Goal: Transaction & Acquisition: Purchase product/service

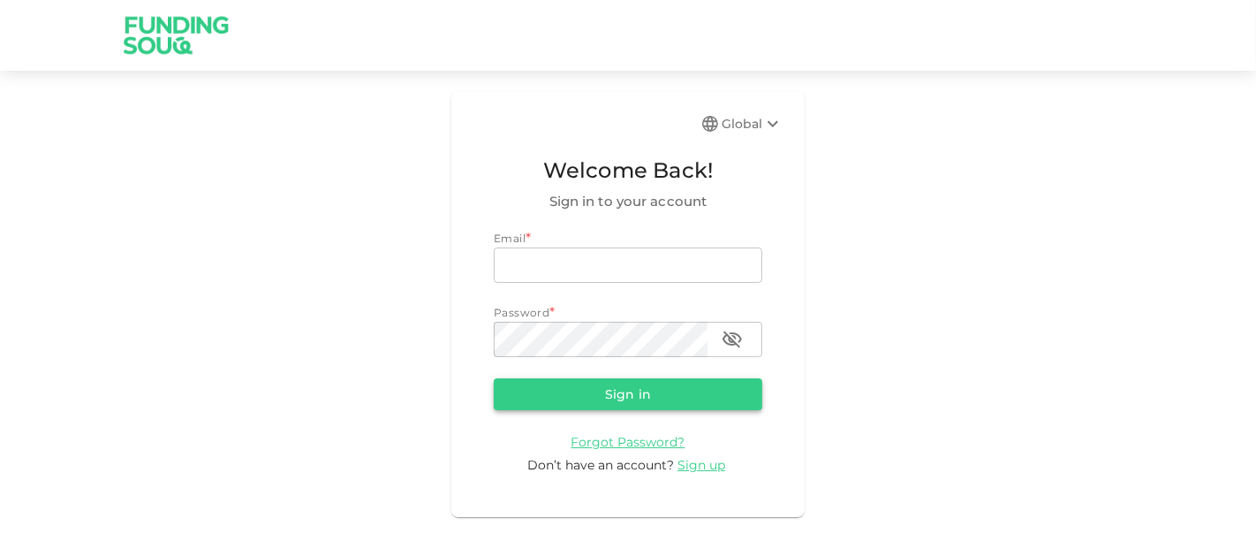
type input "[EMAIL_ADDRESS][DOMAIN_NAME]"
click at [514, 399] on button "Sign in" at bounding box center [628, 394] width 269 height 32
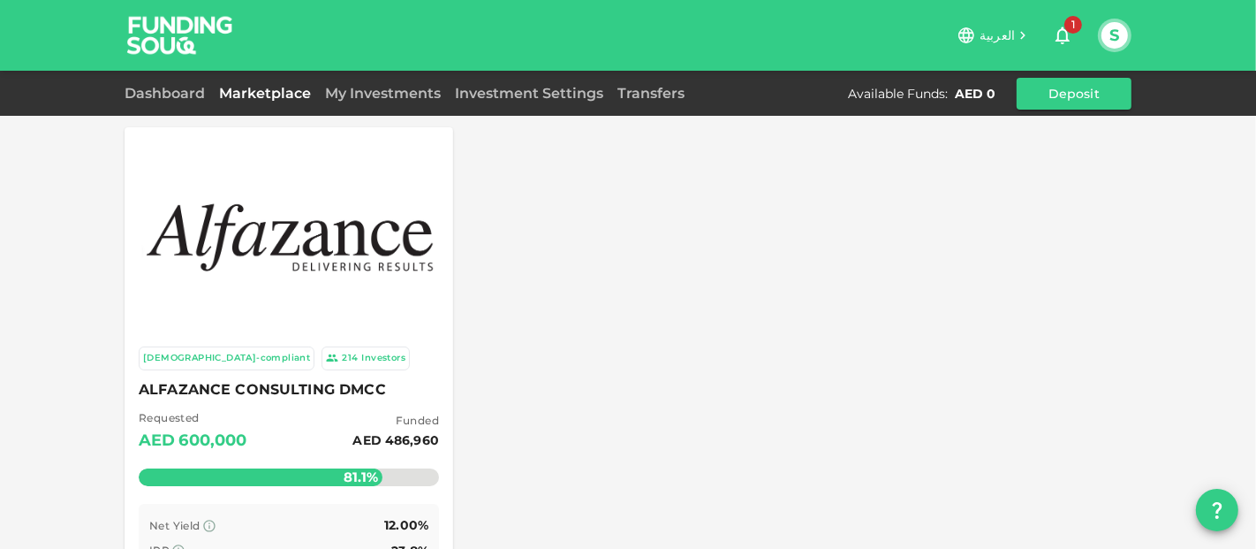
click at [271, 269] on img at bounding box center [288, 234] width 293 height 103
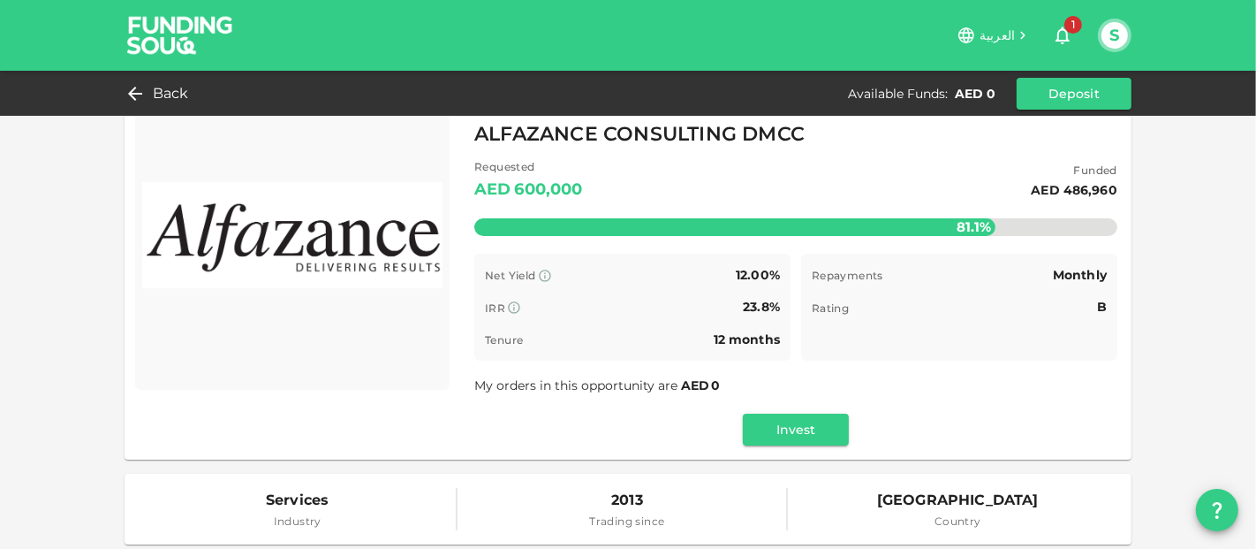
scroll to position [98, 0]
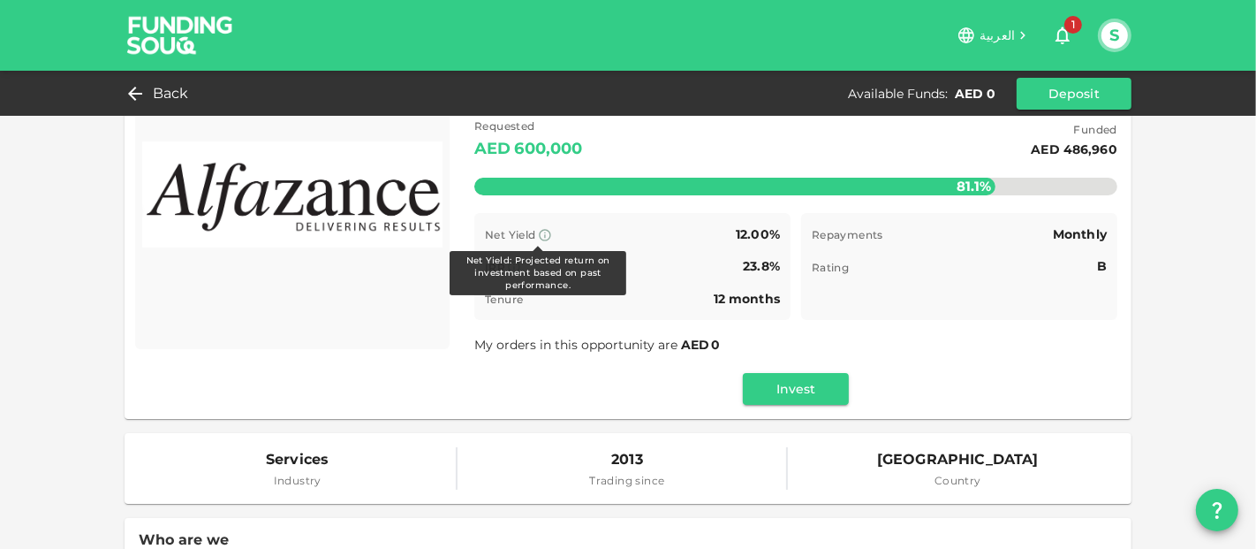
click at [545, 232] on icon at bounding box center [545, 235] width 14 height 14
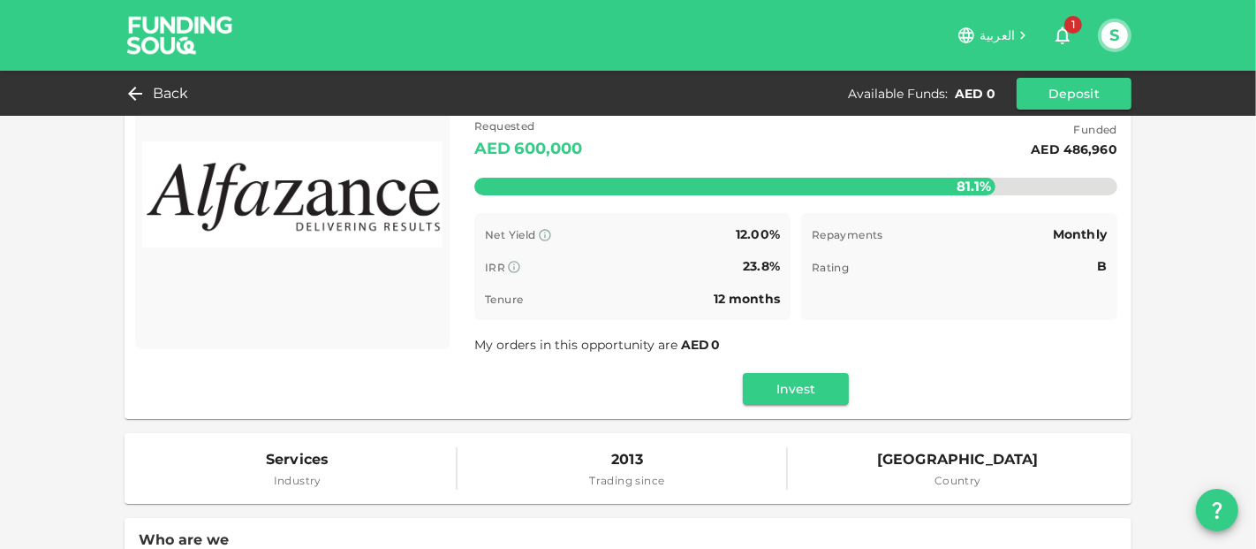
click at [646, 228] on div "Net Yield Net Yield: Projected return on investment based on past performance. …" at bounding box center [632, 235] width 295 height 22
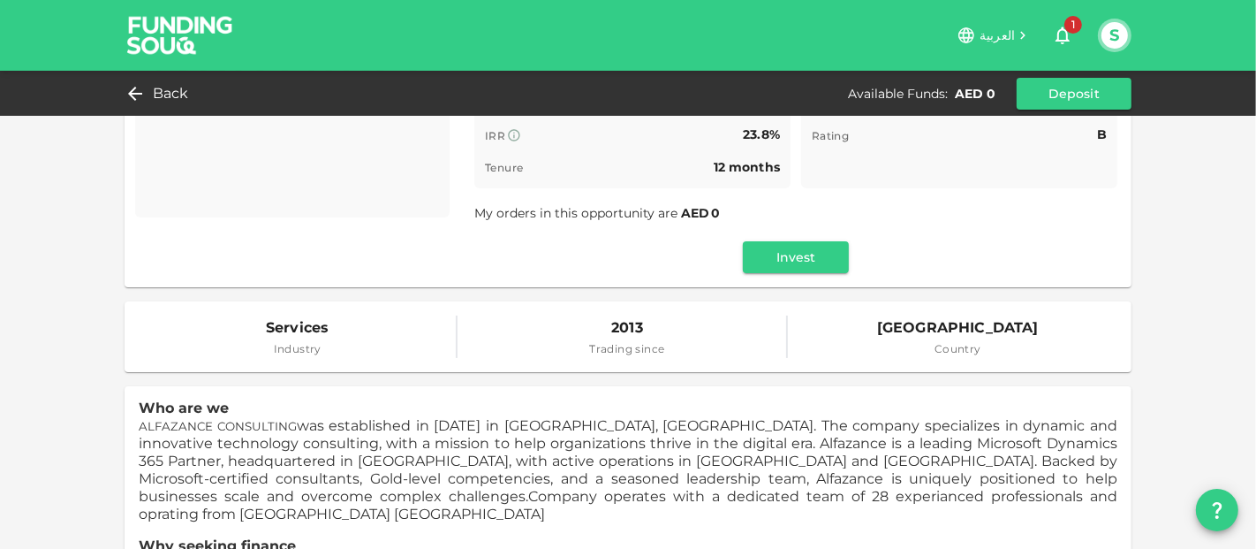
scroll to position [0, 0]
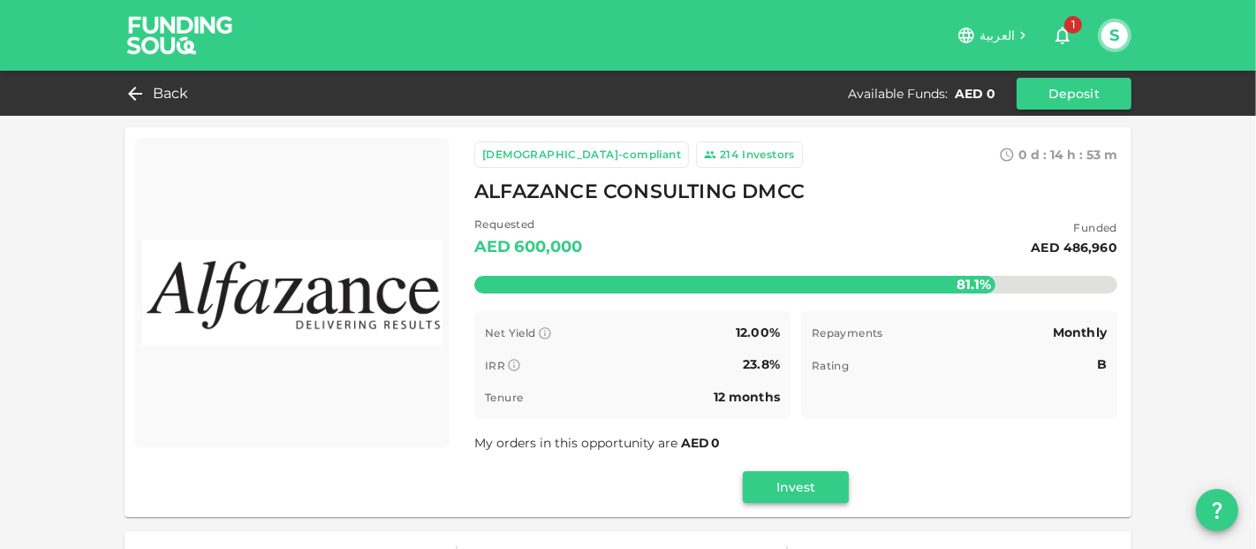
click at [799, 483] on button "Invest" at bounding box center [796, 487] width 106 height 32
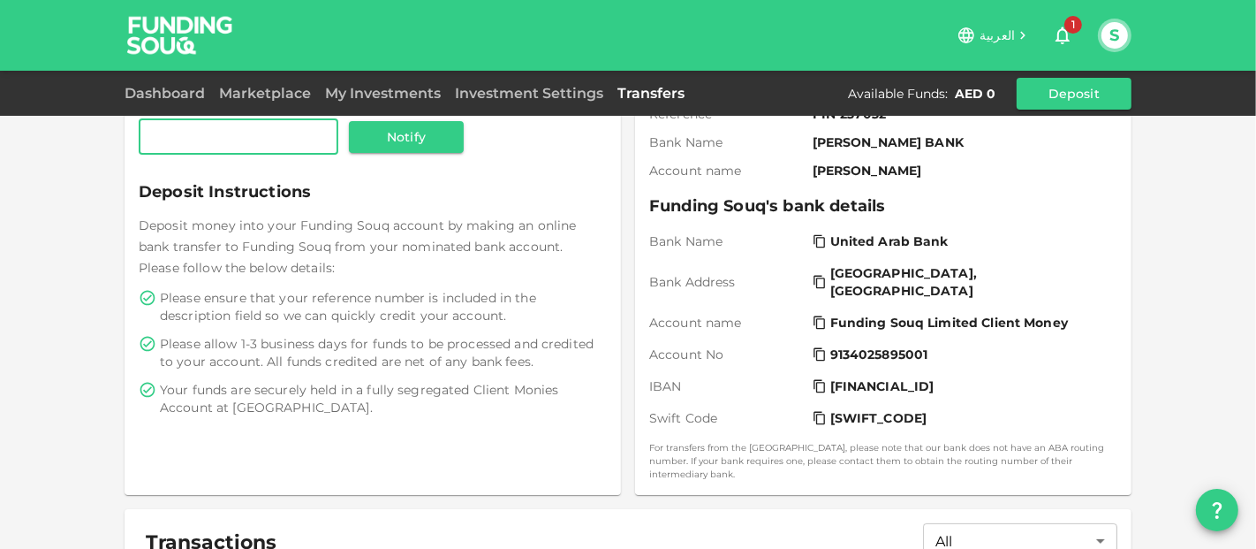
scroll to position [98, 0]
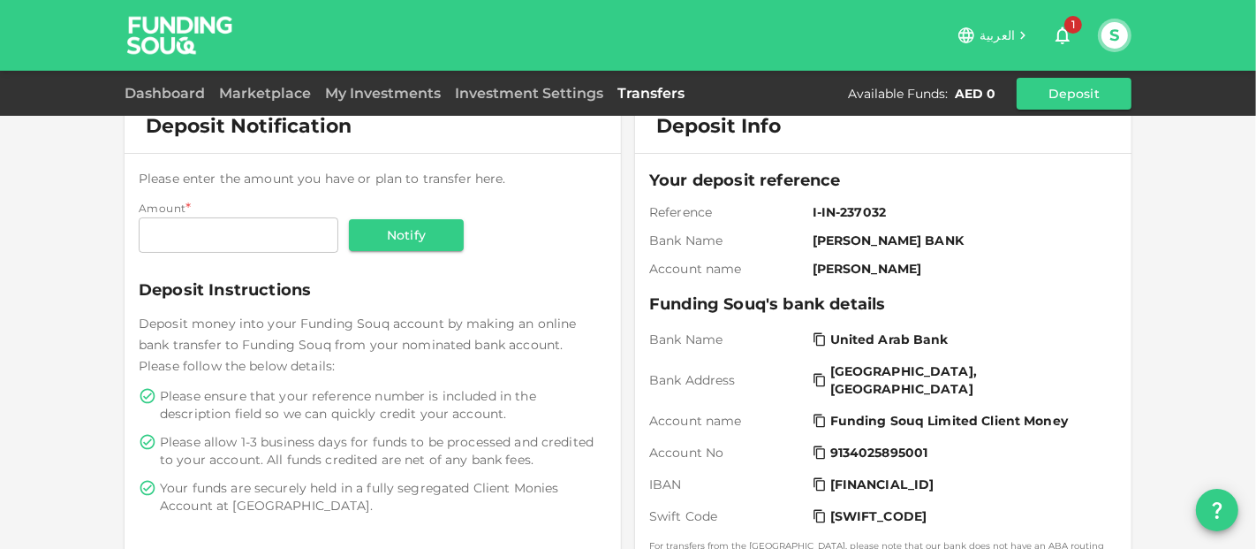
drag, startPoint x: 268, startPoint y: 340, endPoint x: 267, endPoint y: 350, distance: 9.8
click at [267, 350] on span "Deposit money into your Funding Souq account by making an online bank transfer …" at bounding box center [357, 344] width 437 height 58
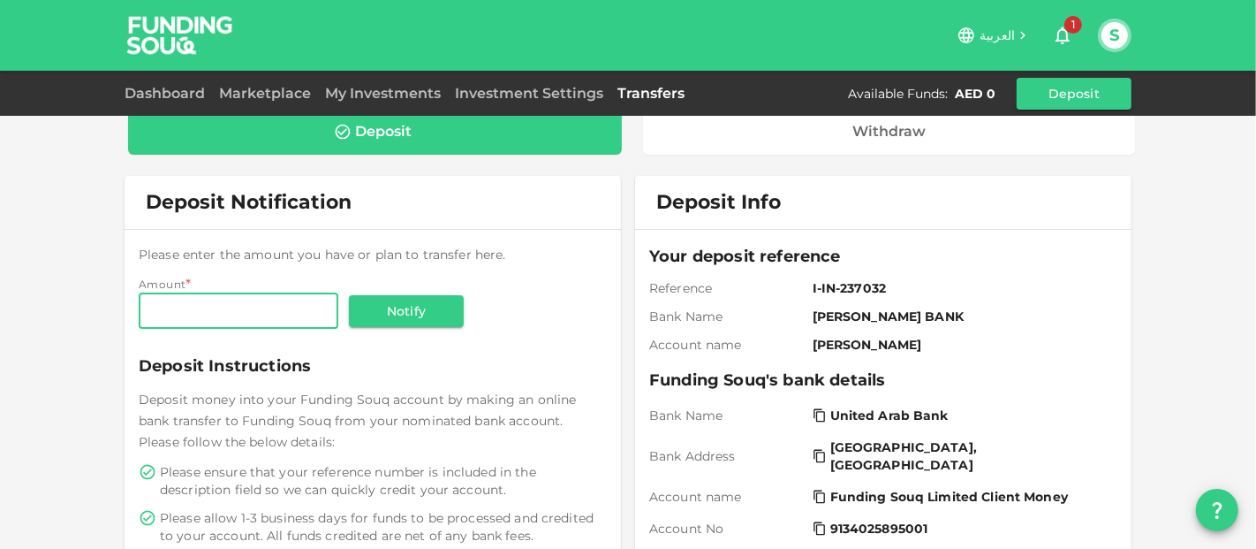
scroll to position [120, 0]
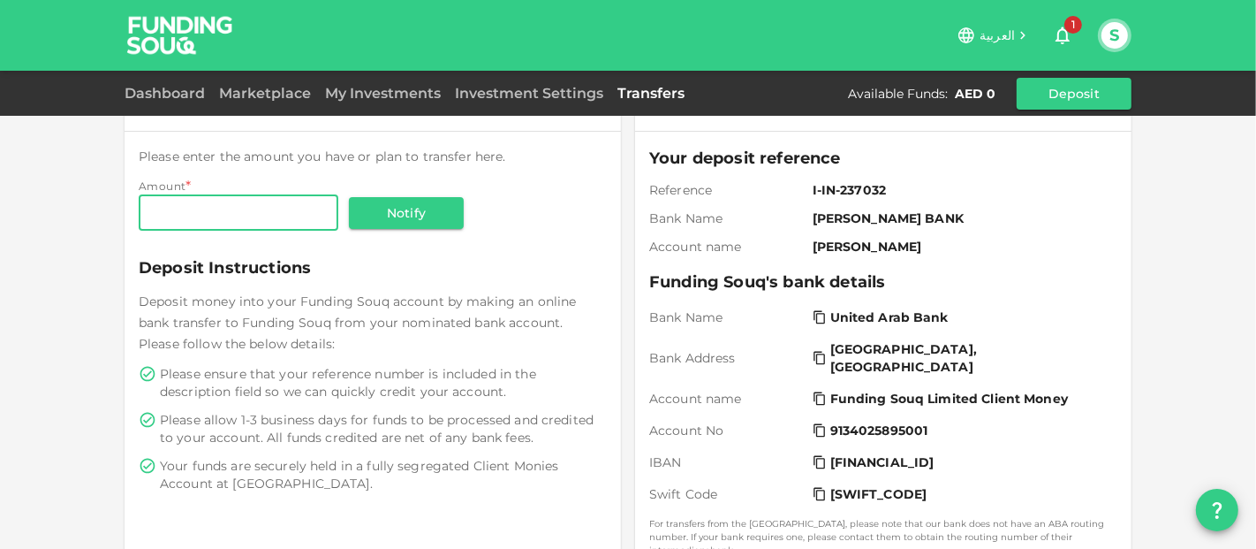
click at [229, 213] on input "Amount" at bounding box center [239, 212] width 200 height 35
type input "2,000"
click at [416, 209] on button "Notify" at bounding box center [406, 213] width 115 height 32
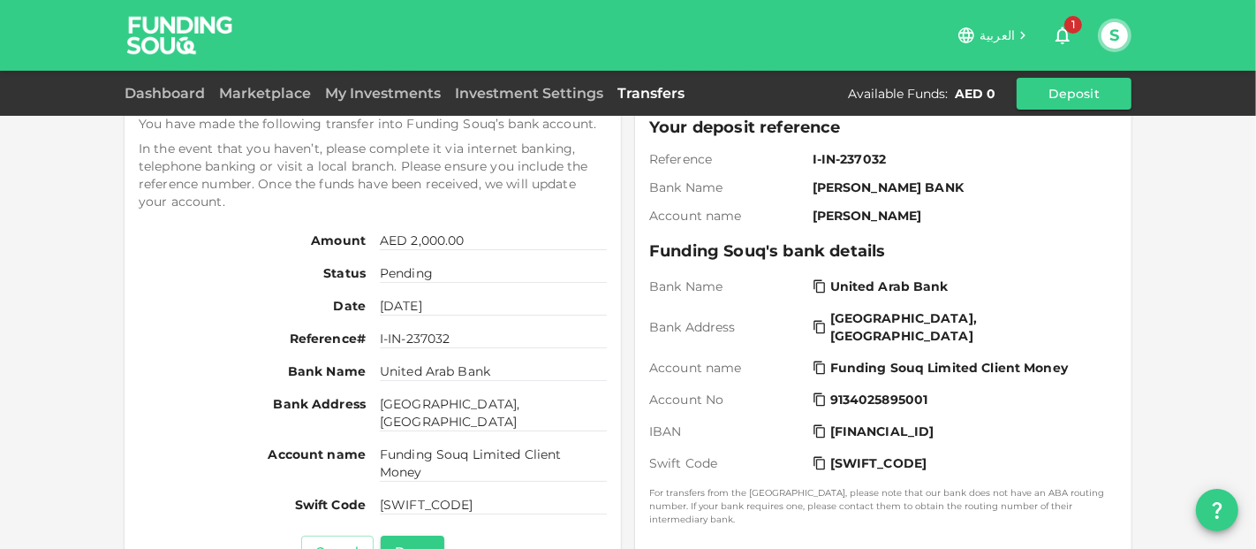
scroll to position [120, 0]
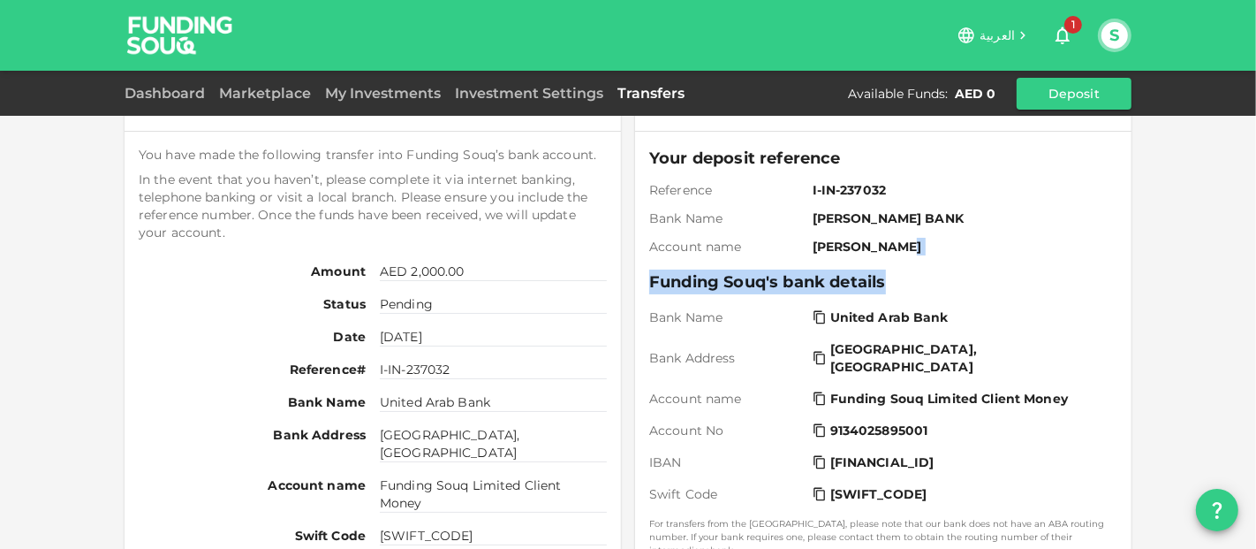
drag, startPoint x: 1239, startPoint y: 239, endPoint x: 1239, endPoint y: 266, distance: 26.5
click at [1239, 266] on div "Deposit Withdraw Deposit Request Received You have made the following transfer …" at bounding box center [628, 405] width 1256 height 1050
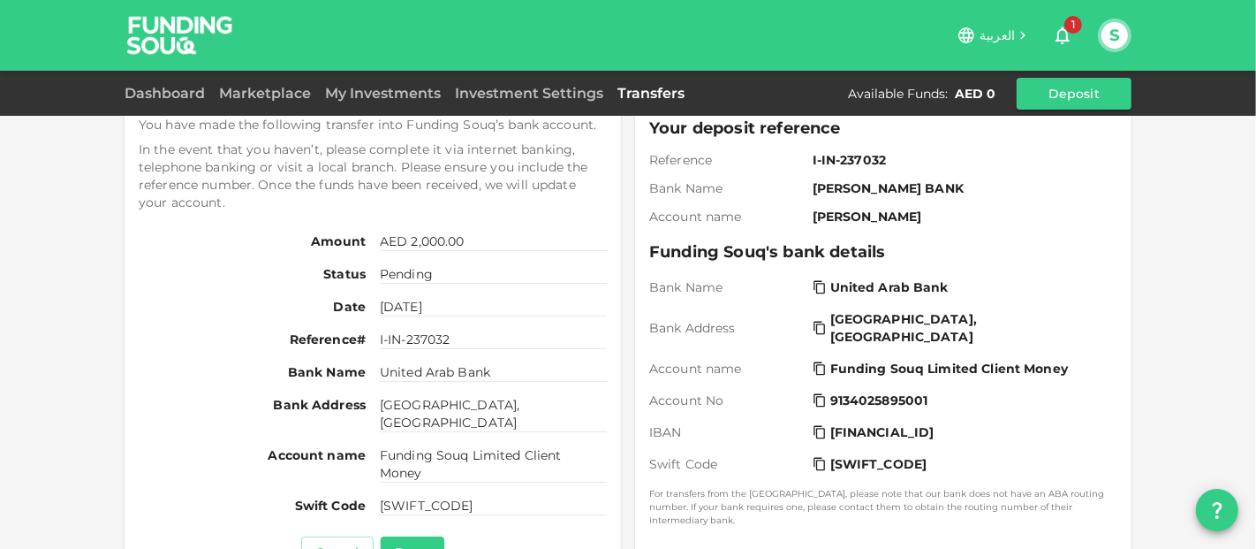
click at [1205, 274] on div "Deposit Withdraw Deposit Request Received You have made the following transfer …" at bounding box center [628, 375] width 1256 height 1050
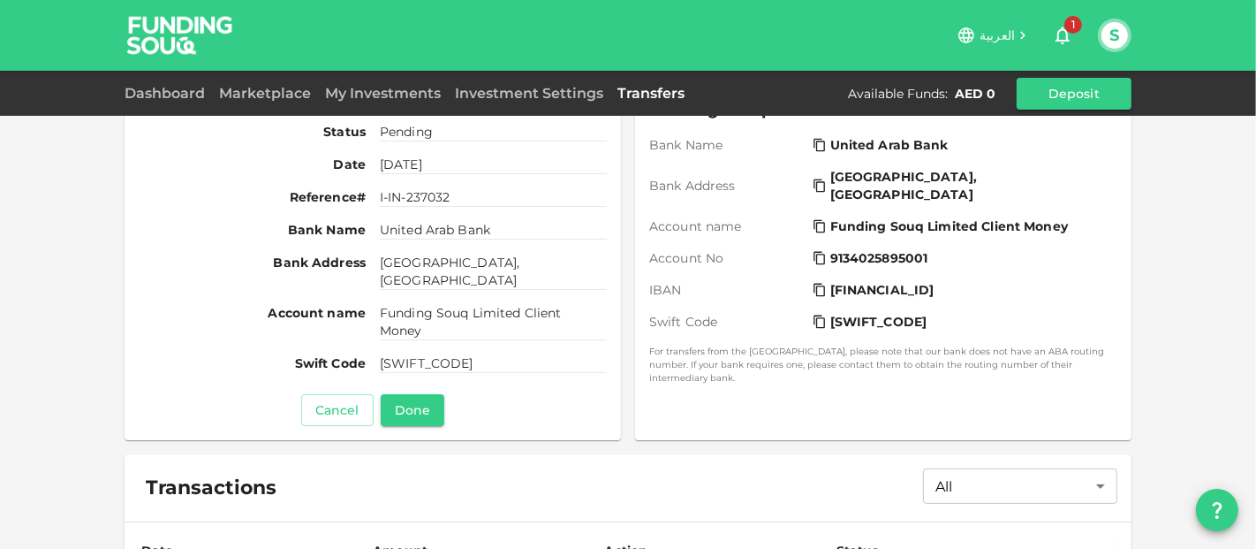
scroll to position [294, 0]
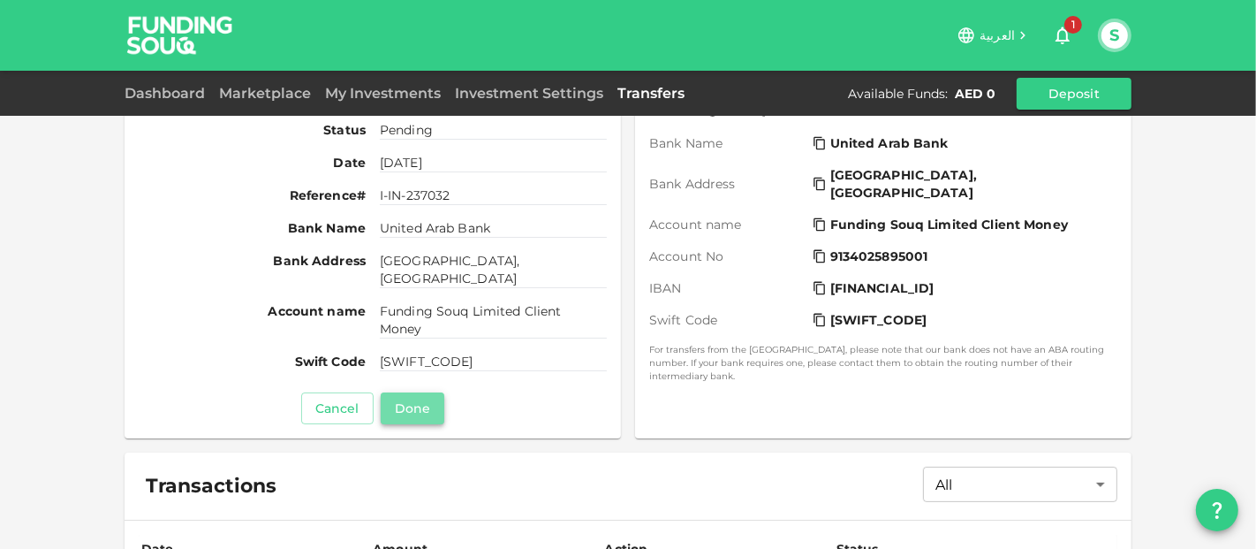
click at [419, 413] on button "Done" at bounding box center [413, 408] width 64 height 32
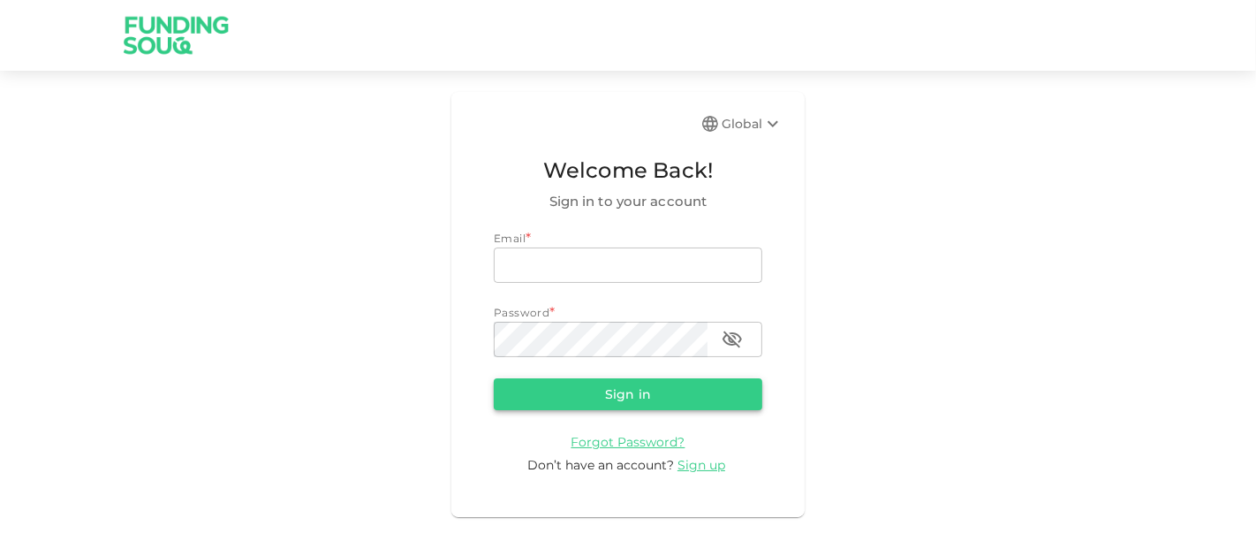
type input "[EMAIL_ADDRESS][DOMAIN_NAME]"
click at [598, 382] on button "Sign in" at bounding box center [628, 394] width 269 height 32
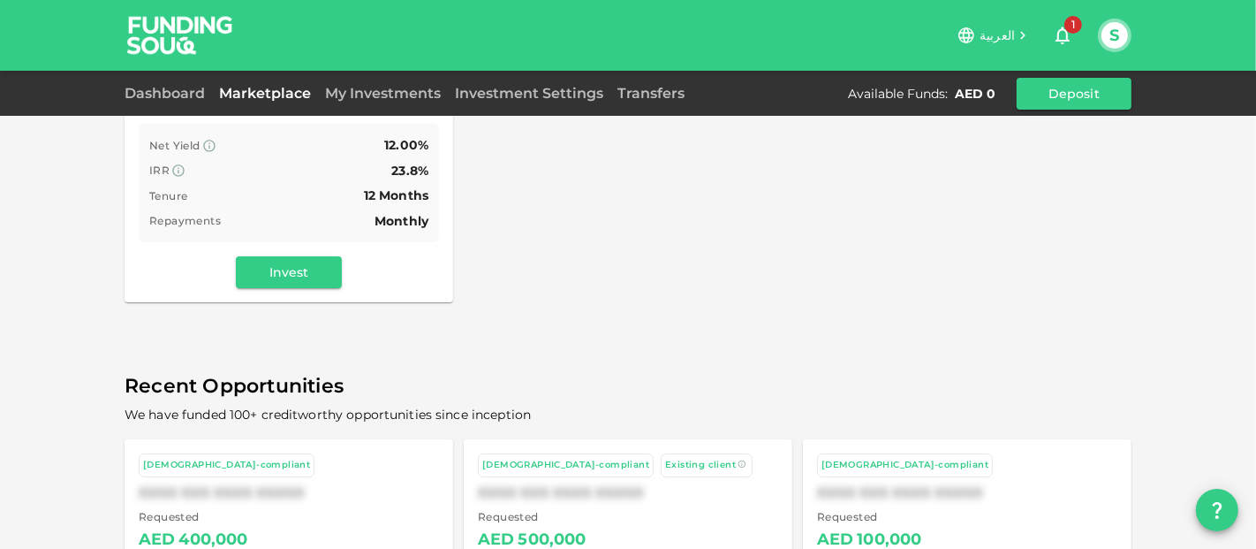
scroll to position [490, 0]
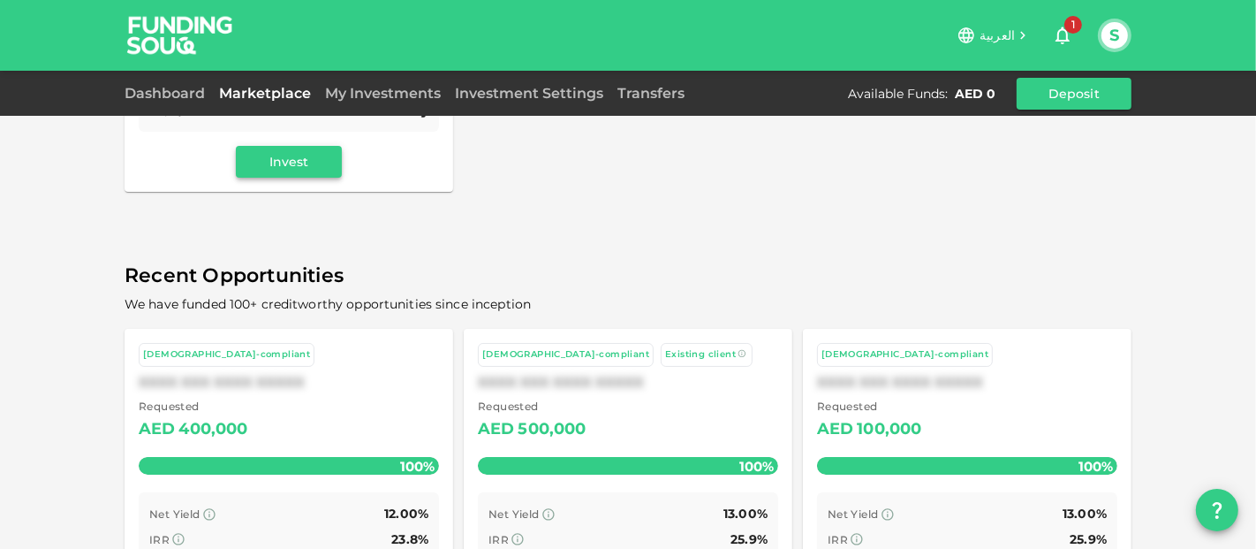
click at [277, 163] on button "Invest" at bounding box center [289, 162] width 106 height 32
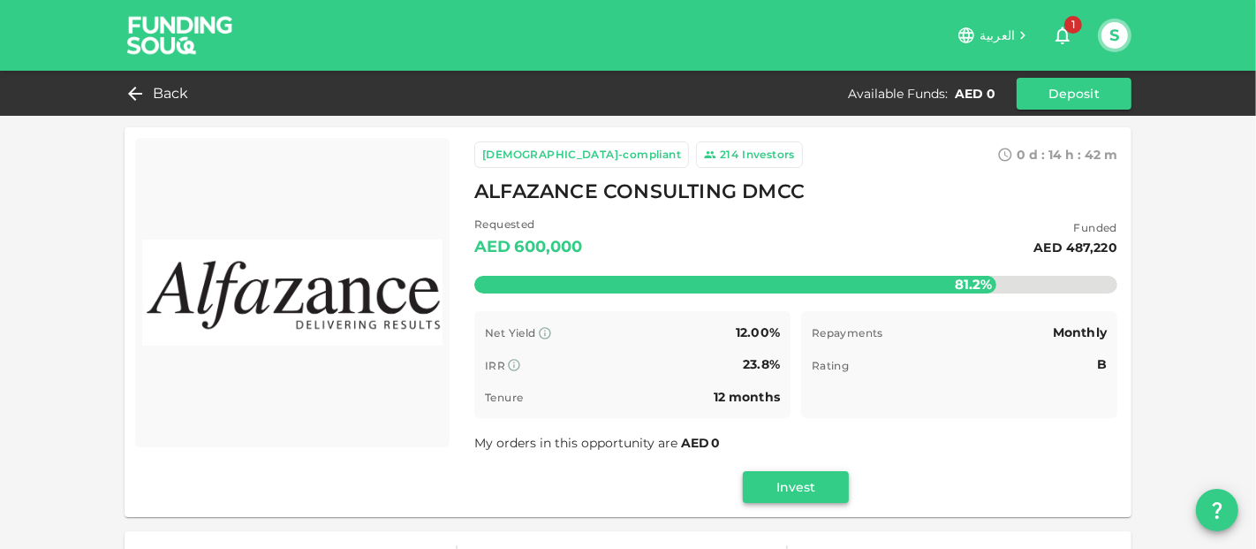
click at [772, 490] on button "Invest" at bounding box center [796, 487] width 106 height 32
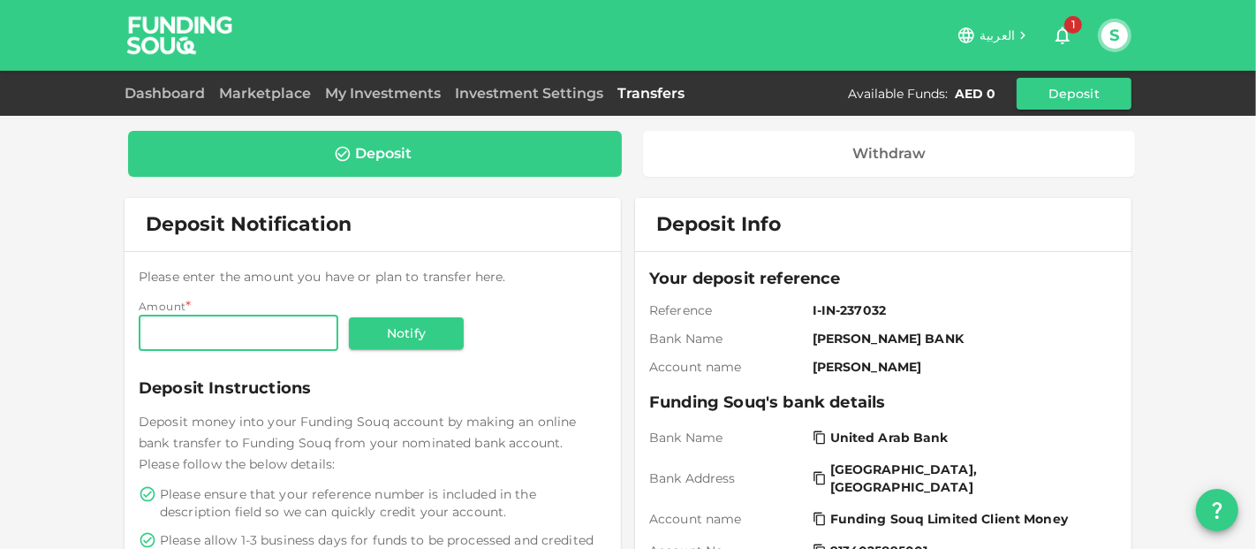
click at [1219, 499] on icon "question" at bounding box center [1217, 509] width 21 height 21
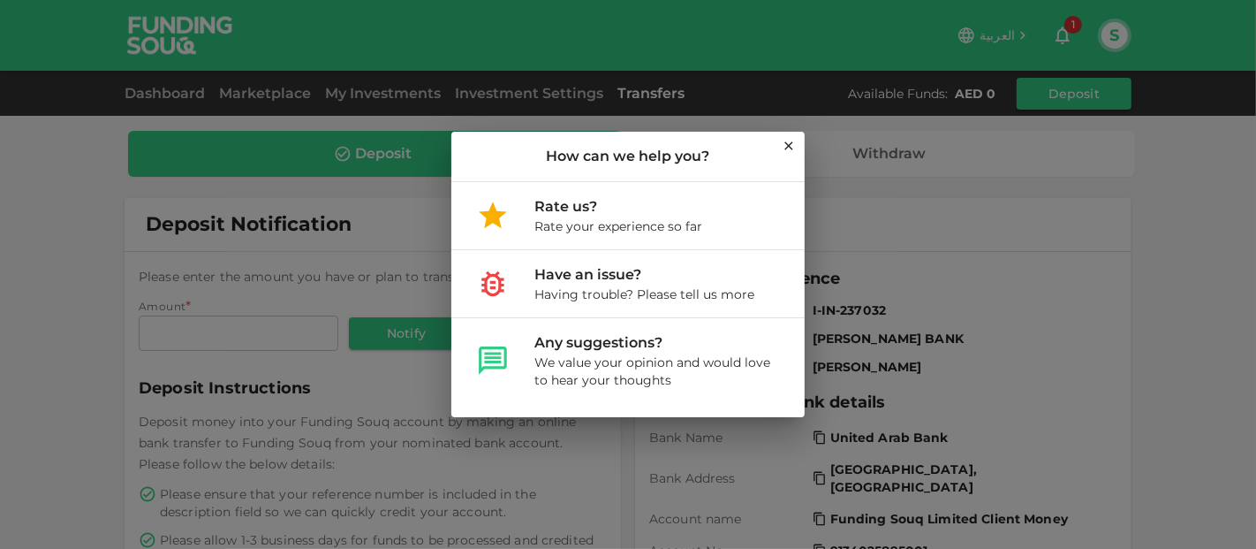
click at [788, 148] on icon at bounding box center [789, 146] width 14 height 14
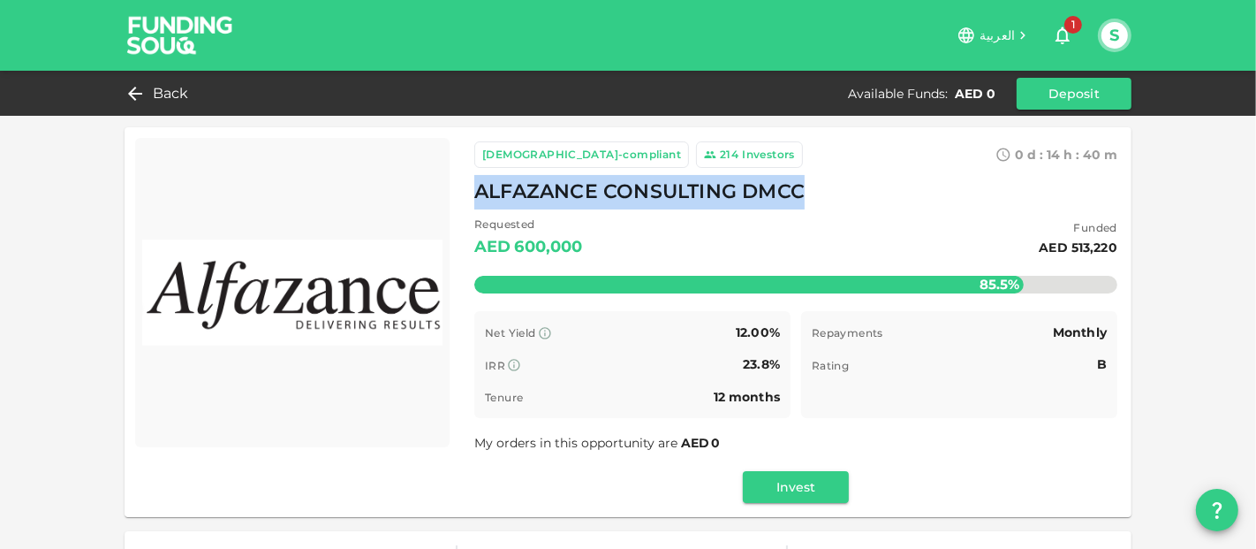
drag, startPoint x: 471, startPoint y: 190, endPoint x: 797, endPoint y: 187, distance: 326.1
click at [797, 187] on span "ALFAZANCE CONSULTING DMCC" at bounding box center [639, 192] width 330 height 34
copy span "ALFAZANCE CONSULTING DMCC"
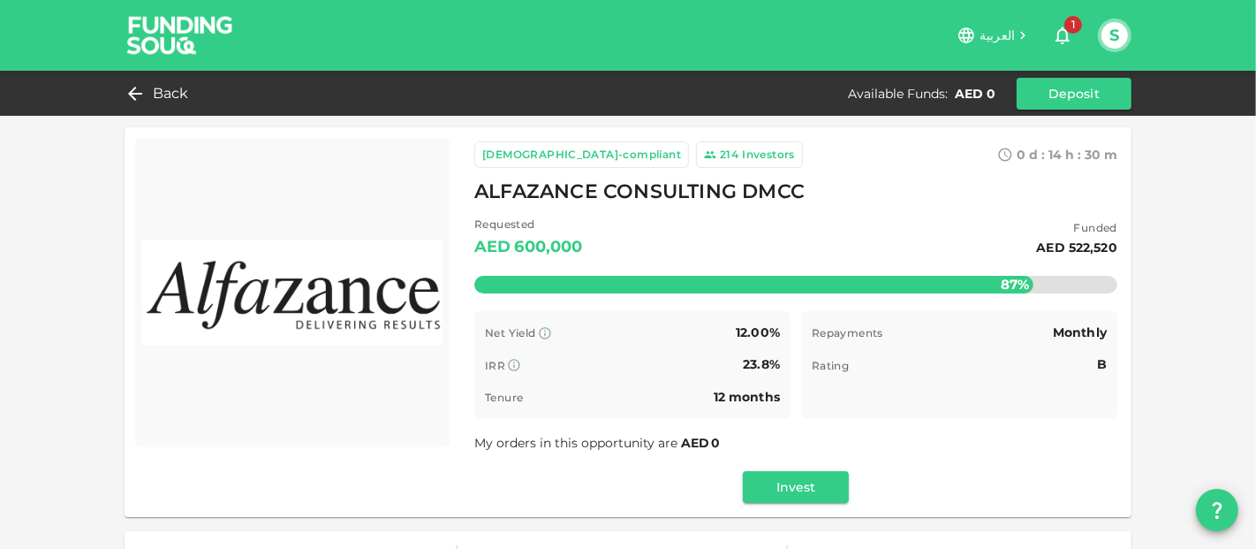
click at [742, 152] on div "Investors" at bounding box center [768, 155] width 53 height 18
click at [543, 152] on div "[DEMOGRAPHIC_DATA]-compliant" at bounding box center [581, 155] width 199 height 18
click at [1062, 38] on icon "button" at bounding box center [1062, 35] width 21 height 21
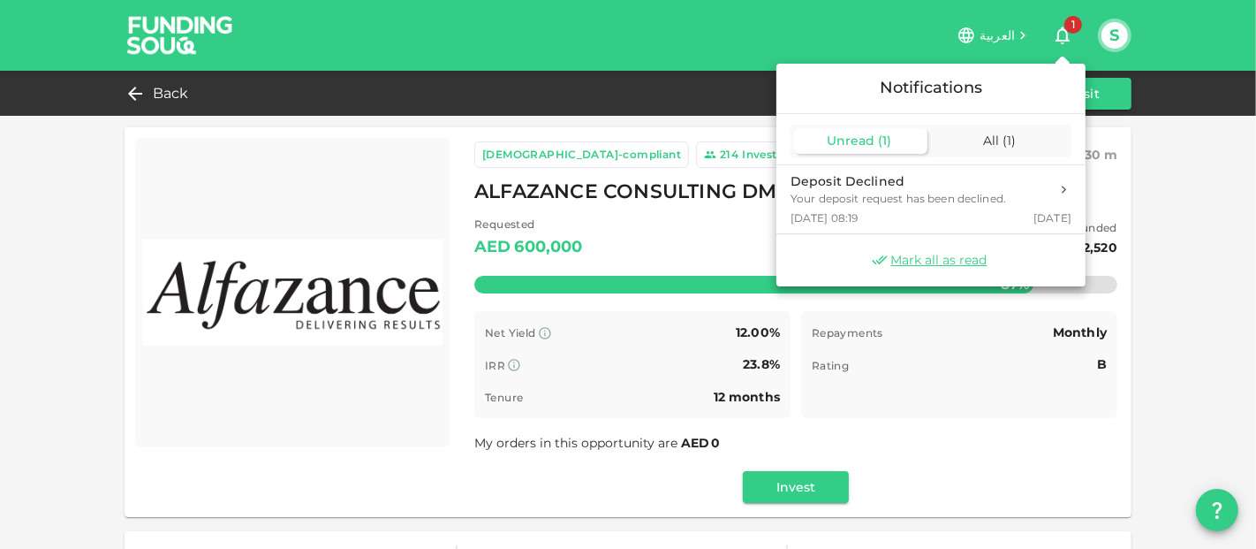
click at [980, 153] on div "Unread ( 1 ) All ( 1 )" at bounding box center [931, 141] width 281 height 33
click at [985, 145] on span "All" at bounding box center [991, 141] width 16 height 16
click at [1047, 24] on div at bounding box center [628, 274] width 1256 height 549
